Goal: Task Accomplishment & Management: Use online tool/utility

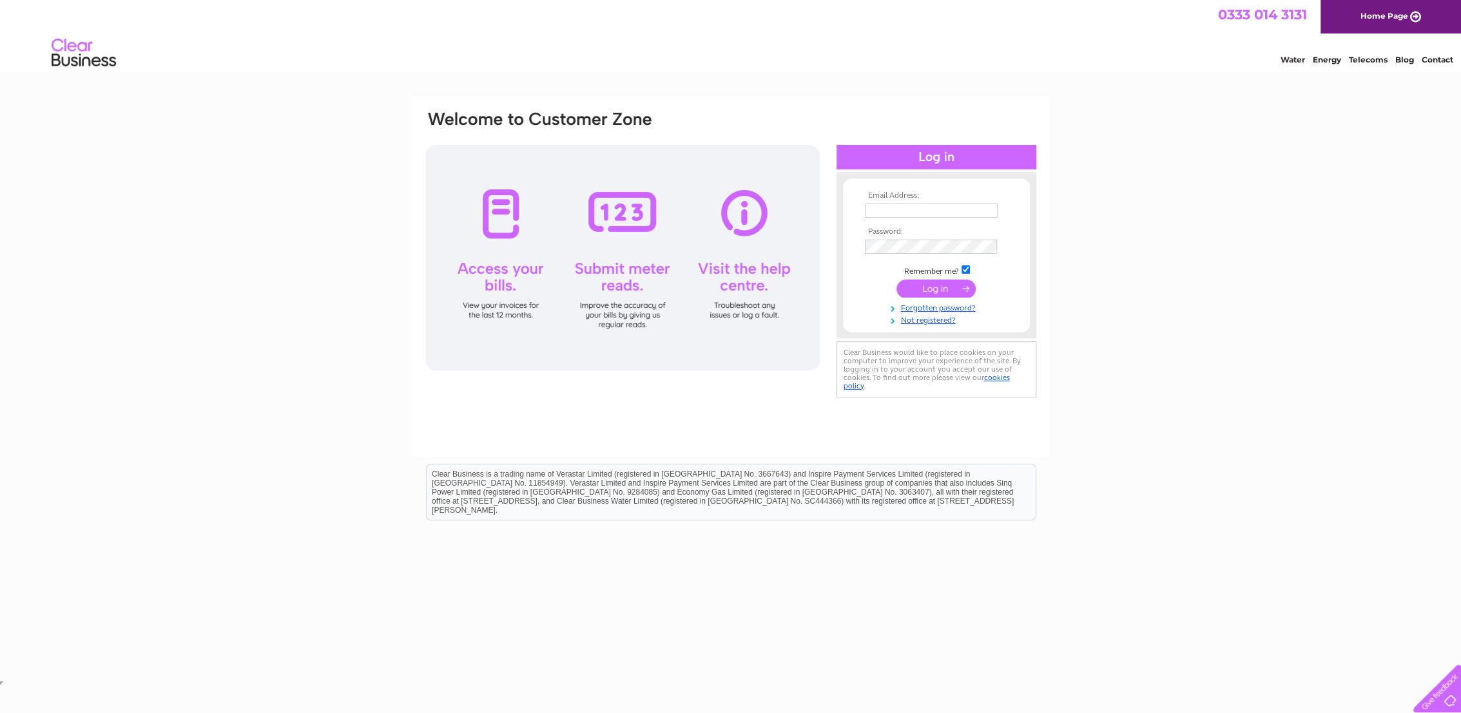
type input "[PERSON_NAME][EMAIL_ADDRESS][DOMAIN_NAME]"
click at [928, 290] on input "submit" at bounding box center [935, 289] width 79 height 18
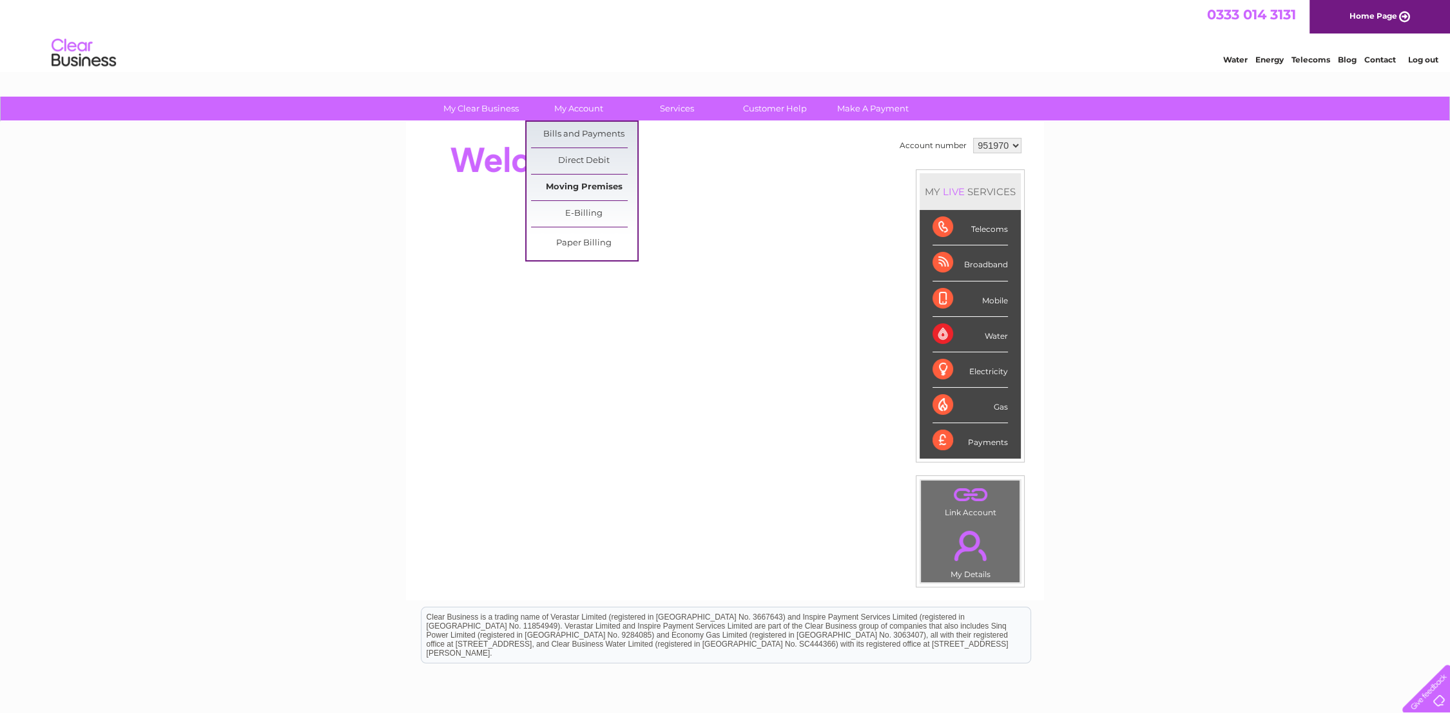
click at [589, 182] on link "Moving Premises" at bounding box center [584, 188] width 106 height 26
